Goal: Information Seeking & Learning: Learn about a topic

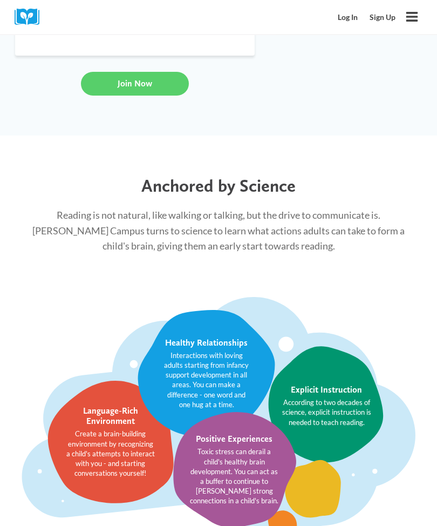
scroll to position [1412, 0]
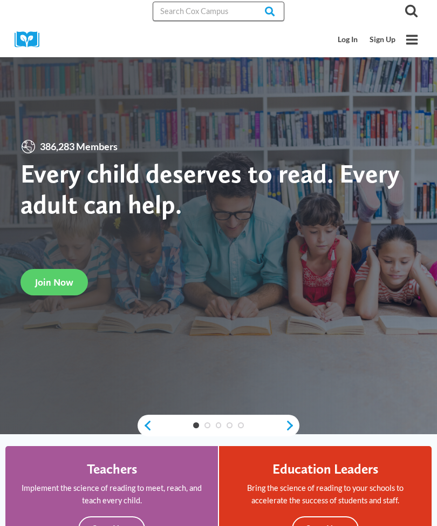
click at [226, 8] on input "Search in [URL][DOMAIN_NAME]" at bounding box center [219, 11] width 132 height 19
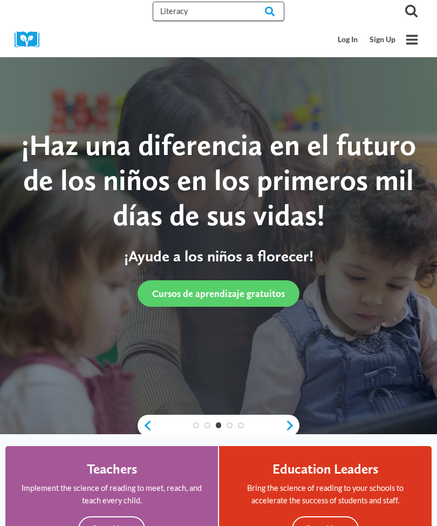
type input "Literacy"
click at [265, 6] on input "Search" at bounding box center [263, 11] width 42 height 19
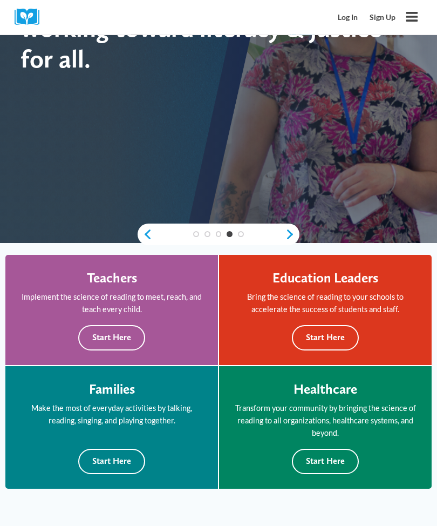
scroll to position [192, 0]
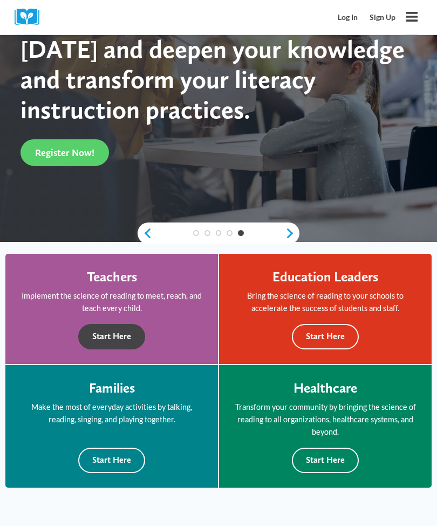
click at [129, 338] on button "Start Here" at bounding box center [111, 337] width 67 height 25
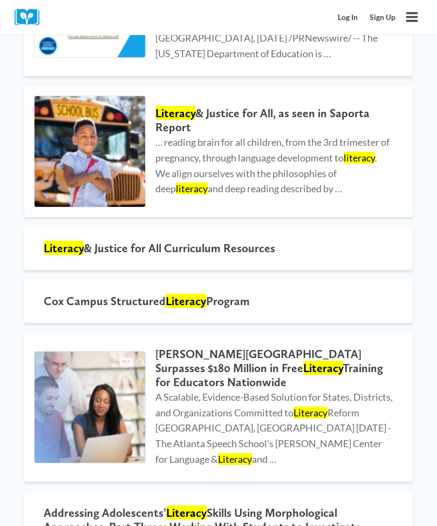
scroll to position [555, 0]
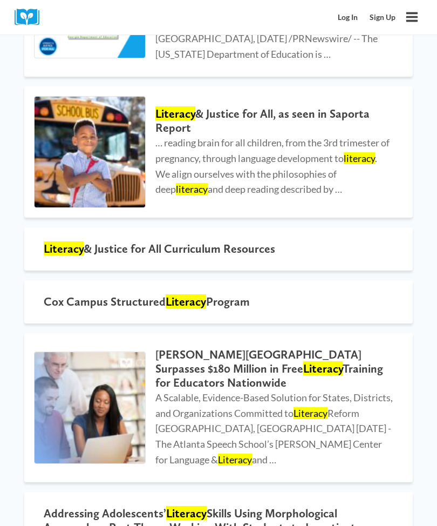
click at [331, 295] on h2 "Cox Campus Structured Literacy Program" at bounding box center [219, 302] width 350 height 14
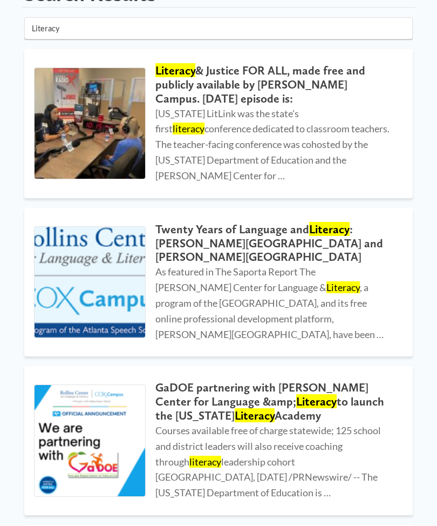
scroll to position [0, 0]
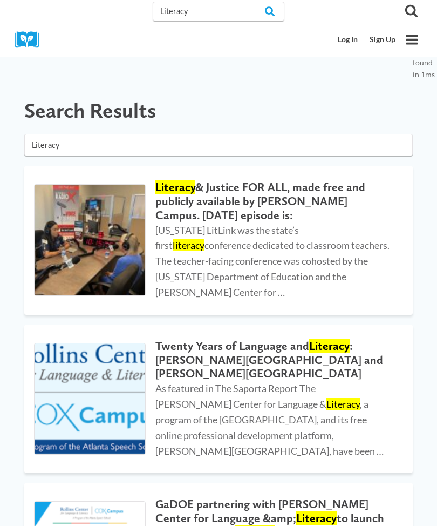
click at [31, 44] on img at bounding box center [31, 39] width 32 height 17
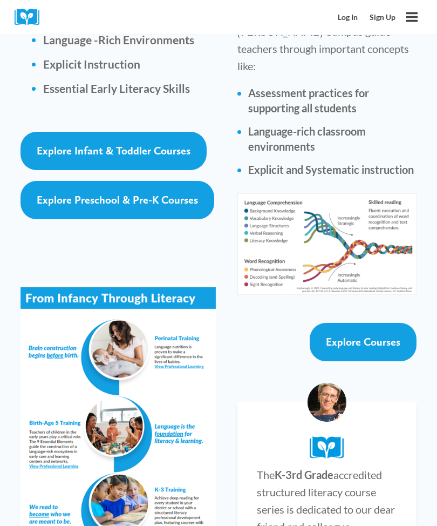
scroll to position [2120, 0]
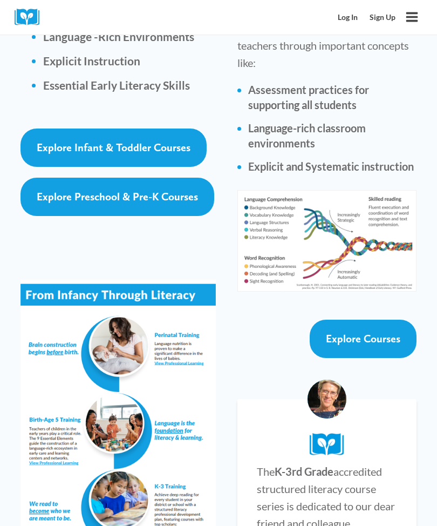
click at [399, 332] on span "Explore Courses" at bounding box center [363, 338] width 75 height 13
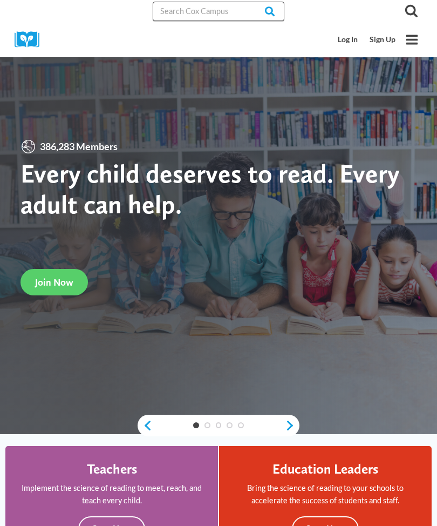
click at [222, 11] on input "Search in [URL][DOMAIN_NAME]" at bounding box center [219, 11] width 132 height 19
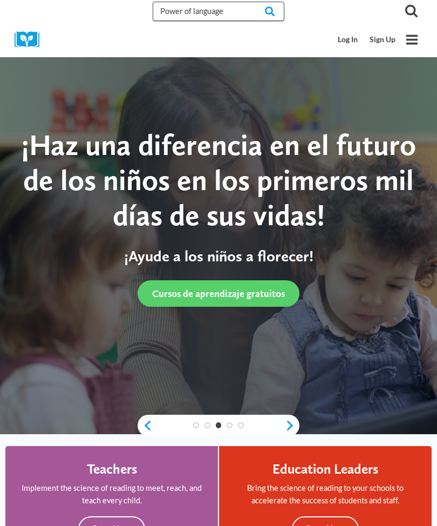
type input "Power of language"
click at [261, 11] on input "Search" at bounding box center [263, 11] width 42 height 19
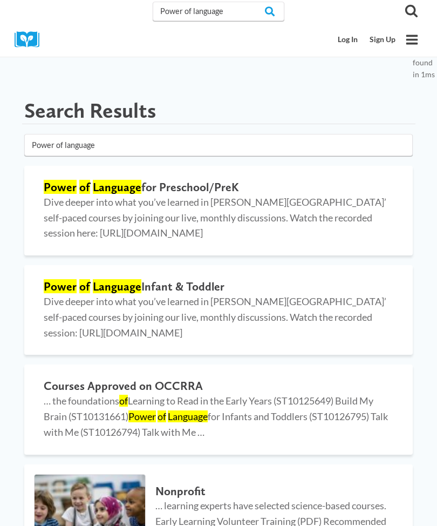
click at [181, 217] on span "Dive deeper into what you’ve learned in Cox Campus’ self-paced courses by joini…" at bounding box center [215, 217] width 343 height 43
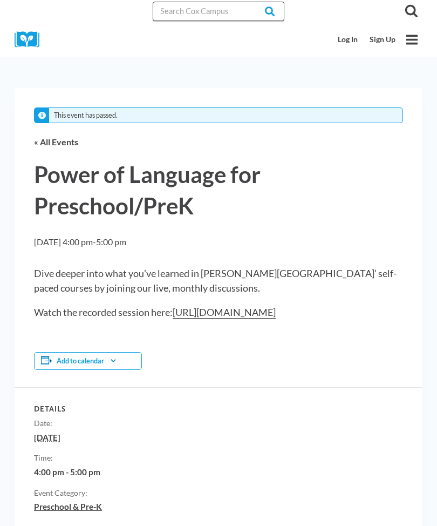
click at [225, 12] on input "Search in [URL][DOMAIN_NAME]" at bounding box center [219, 11] width 132 height 19
type input "Literacy training"
click at [261, 11] on input "Search" at bounding box center [263, 11] width 42 height 19
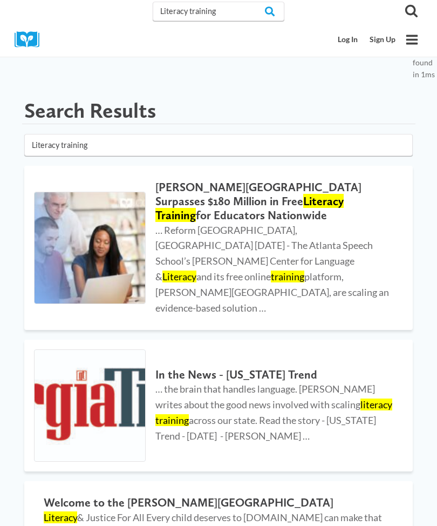
click at [254, 194] on h2 "[PERSON_NAME][GEOGRAPHIC_DATA] Surpasses $180 Million in Free Literacy Training…" at bounding box center [275, 201] width 238 height 42
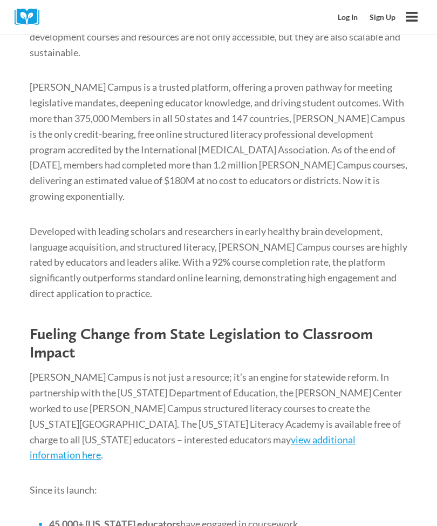
scroll to position [536, 0]
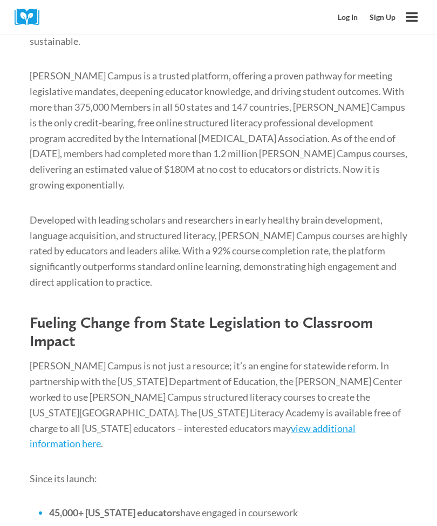
click at [136, 422] on link "view additional information here" at bounding box center [193, 436] width 326 height 28
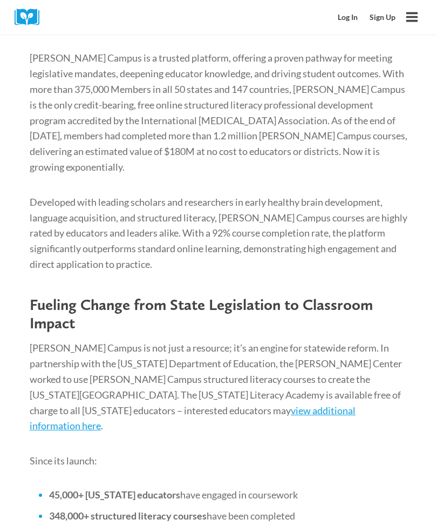
click at [410, 14] on icon "Open menu" at bounding box center [413, 17] width 12 height 10
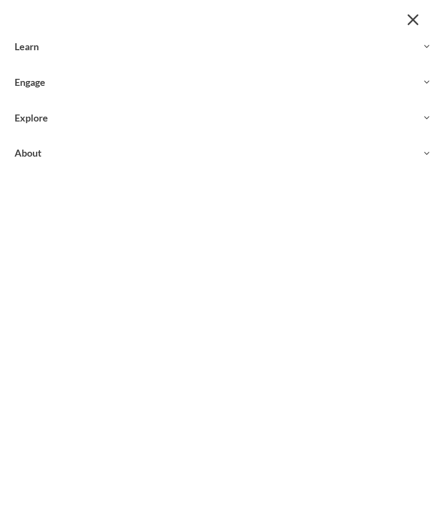
click at [432, 40] on button "Toggle child menu Expand" at bounding box center [218, 46] width 437 height 35
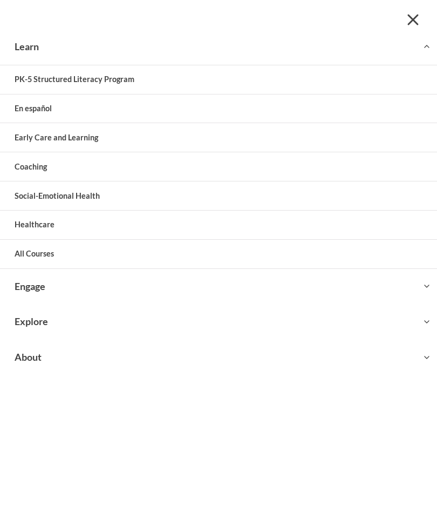
click at [316, 80] on link "PK-5 Structured Literacy Program" at bounding box center [218, 79] width 437 height 29
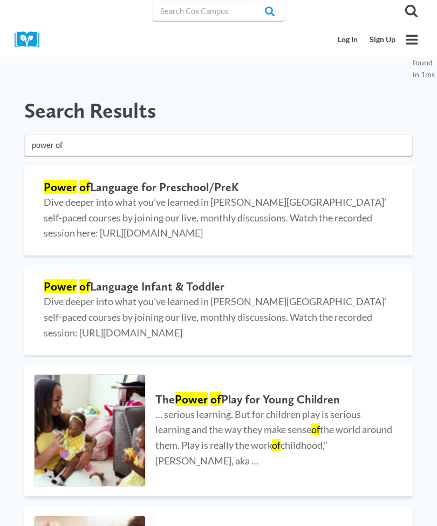
type input "power of"
click at [231, 302] on span "Dive deeper into what you’ve learned in [PERSON_NAME][GEOGRAPHIC_DATA]’ self-pa…" at bounding box center [215, 316] width 343 height 43
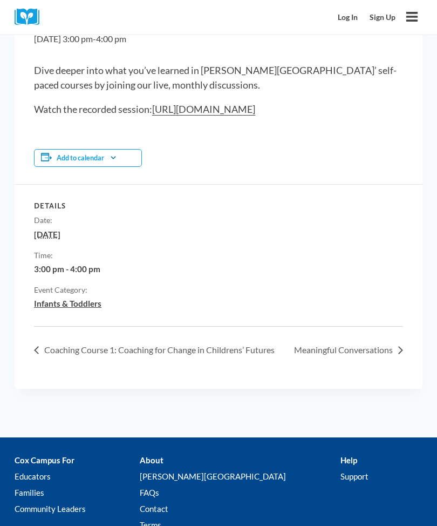
scroll to position [172, 0]
click at [245, 348] on link "« Coaching Course 1: Coaching for Change in Childrens’ Futures" at bounding box center [157, 350] width 247 height 10
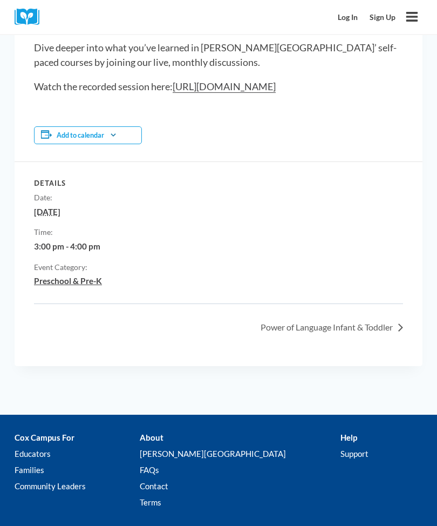
scroll to position [230, 0]
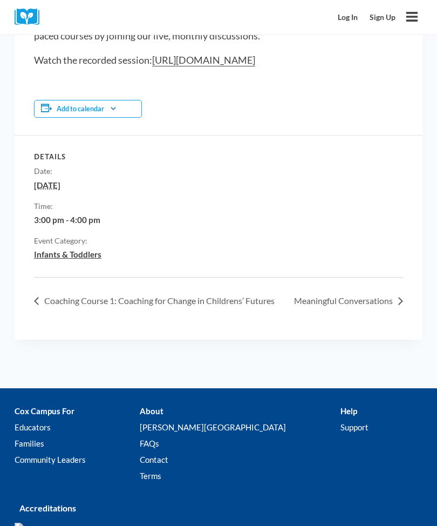
scroll to position [221, 0]
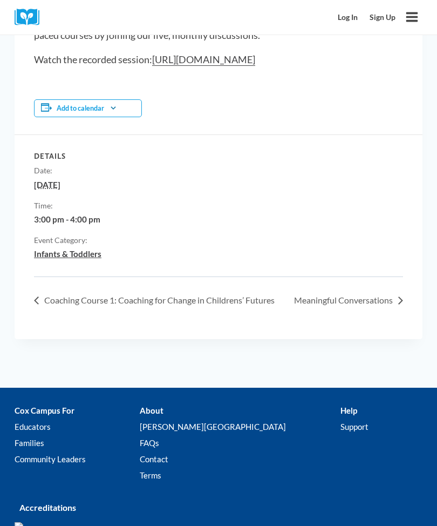
click at [39, 424] on link "Educators" at bounding box center [77, 427] width 125 height 16
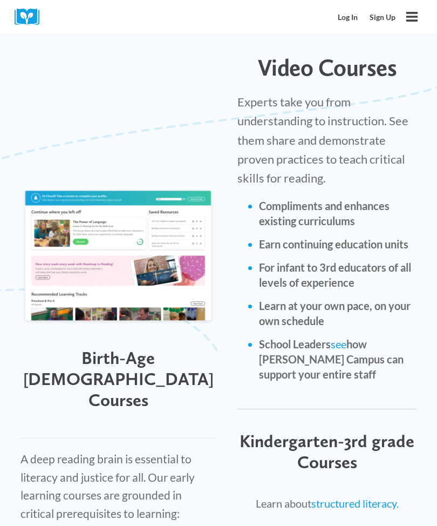
scroll to position [1495, 0]
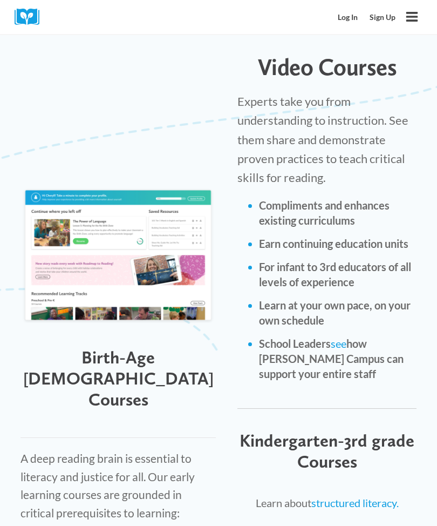
click at [105, 347] on span "Birth-Age [DEMOGRAPHIC_DATA] Courses" at bounding box center [118, 378] width 191 height 63
click at [136, 347] on span "Birth-Age [DEMOGRAPHIC_DATA] Courses" at bounding box center [118, 378] width 191 height 63
click at [158, 225] on img at bounding box center [118, 257] width 195 height 140
click at [167, 235] on img at bounding box center [118, 257] width 195 height 140
click at [125, 347] on span "Birth-Age [DEMOGRAPHIC_DATA] Courses" at bounding box center [118, 378] width 191 height 63
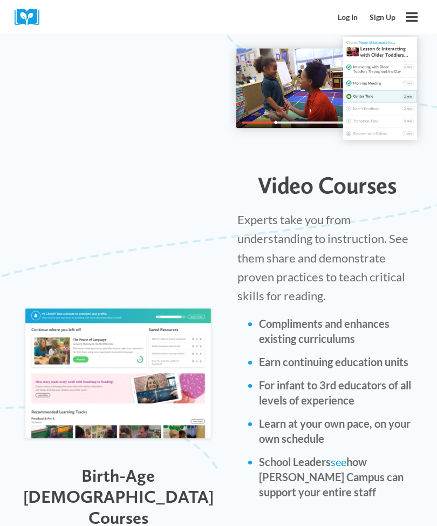
scroll to position [1372, 0]
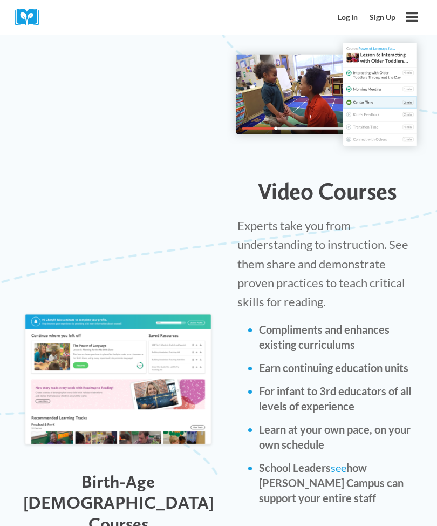
click at [338, 177] on span "Video Courses" at bounding box center [327, 191] width 139 height 28
click at [326, 218] on span "Experts take you from understanding to instruction. See them share and demonstr…" at bounding box center [323, 263] width 171 height 91
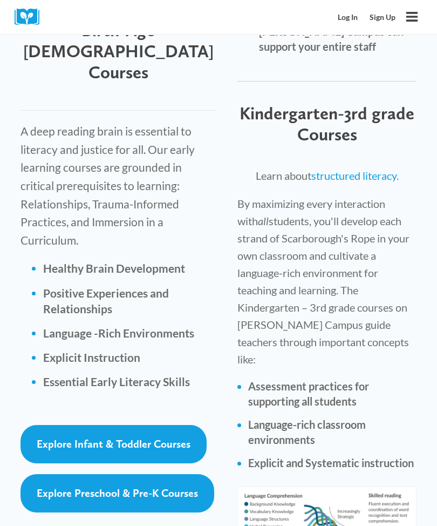
scroll to position [1823, 0]
click at [178, 437] on span "Explore Infant & Toddler Courses" at bounding box center [114, 443] width 154 height 13
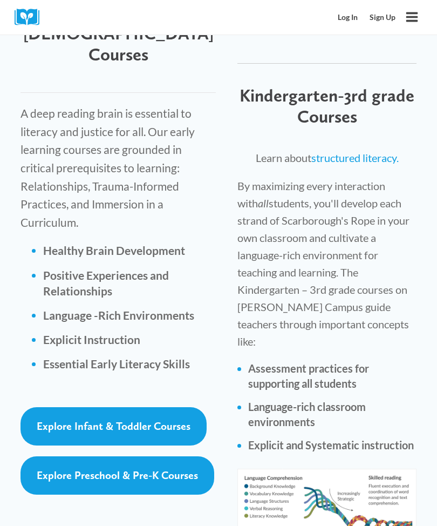
click at [165, 469] on span "Explore Preschool & Pre-K Courses" at bounding box center [117, 475] width 161 height 13
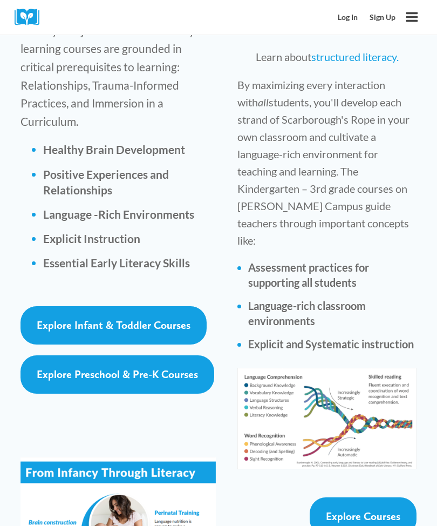
scroll to position [1941, 0]
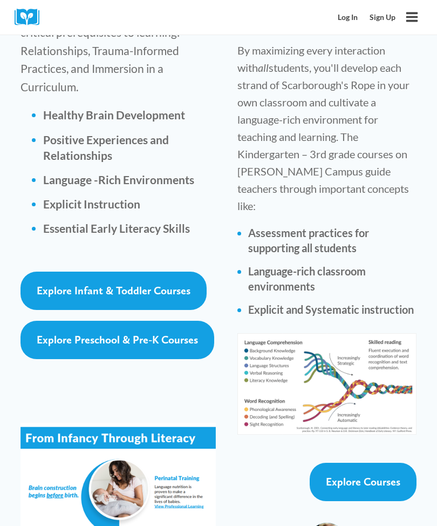
click at [377, 475] on span "Explore Courses" at bounding box center [363, 481] width 75 height 13
